Goal: Task Accomplishment & Management: Manage account settings

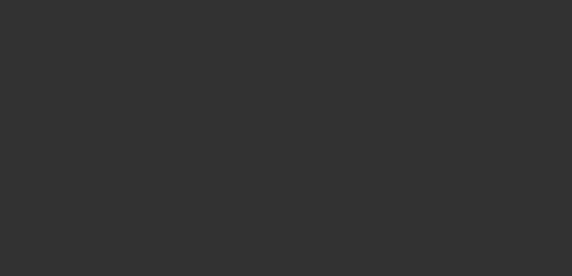
select select "3"
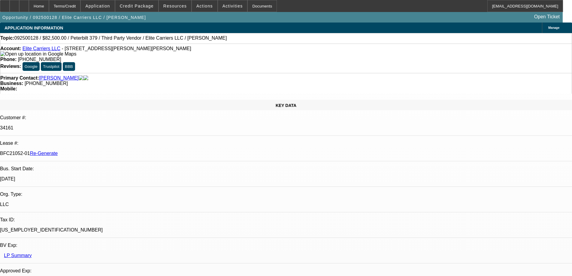
select select "0"
select select "2"
select select "0.1"
select select "4"
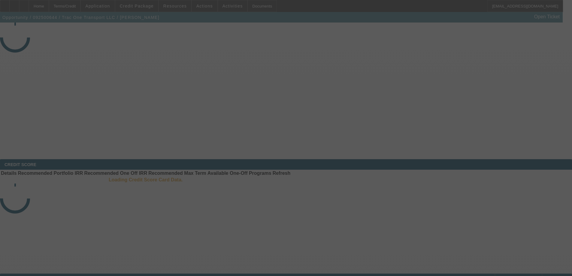
select select "3"
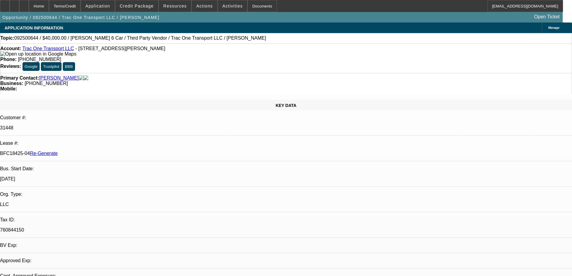
select select "0"
select select "3"
select select "0"
select select "6"
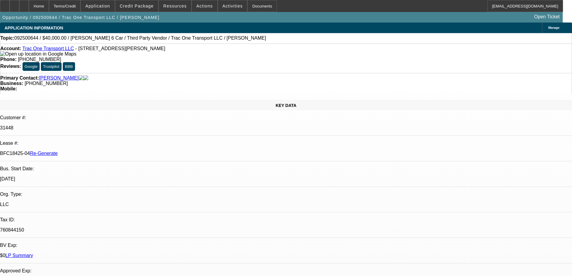
click at [248, 4] on div "Documents" at bounding box center [262, 6] width 29 height 12
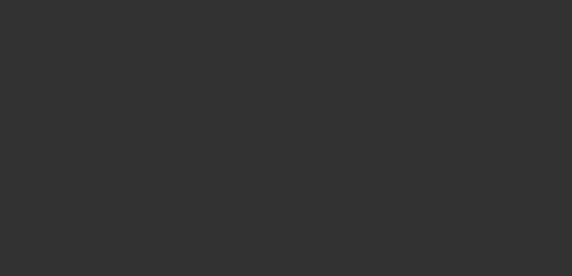
select select "3"
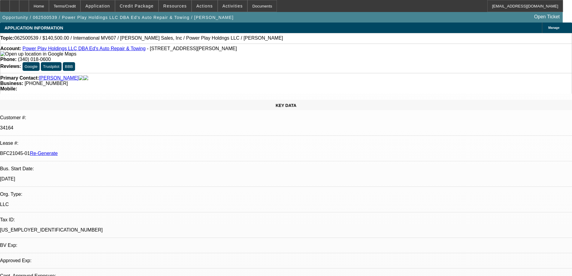
select select "0"
select select "2"
select select "0.1"
select select "4"
select select "2"
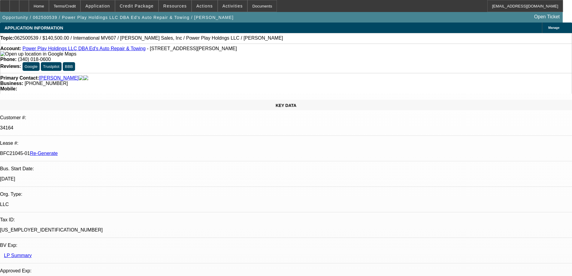
scroll to position [90, 0]
